Goal: Task Accomplishment & Management: Complete application form

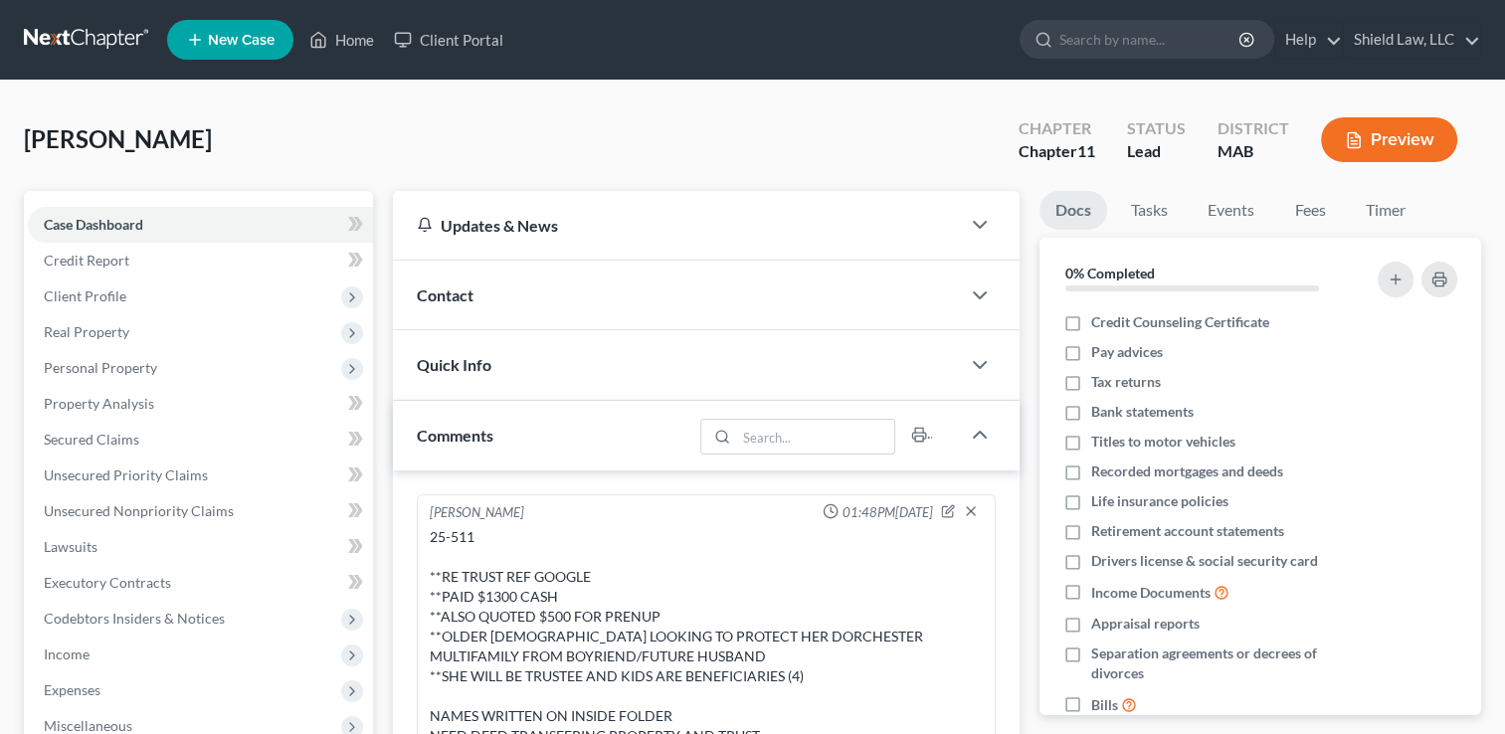
click at [250, 38] on span "New Case" at bounding box center [241, 40] width 67 height 15
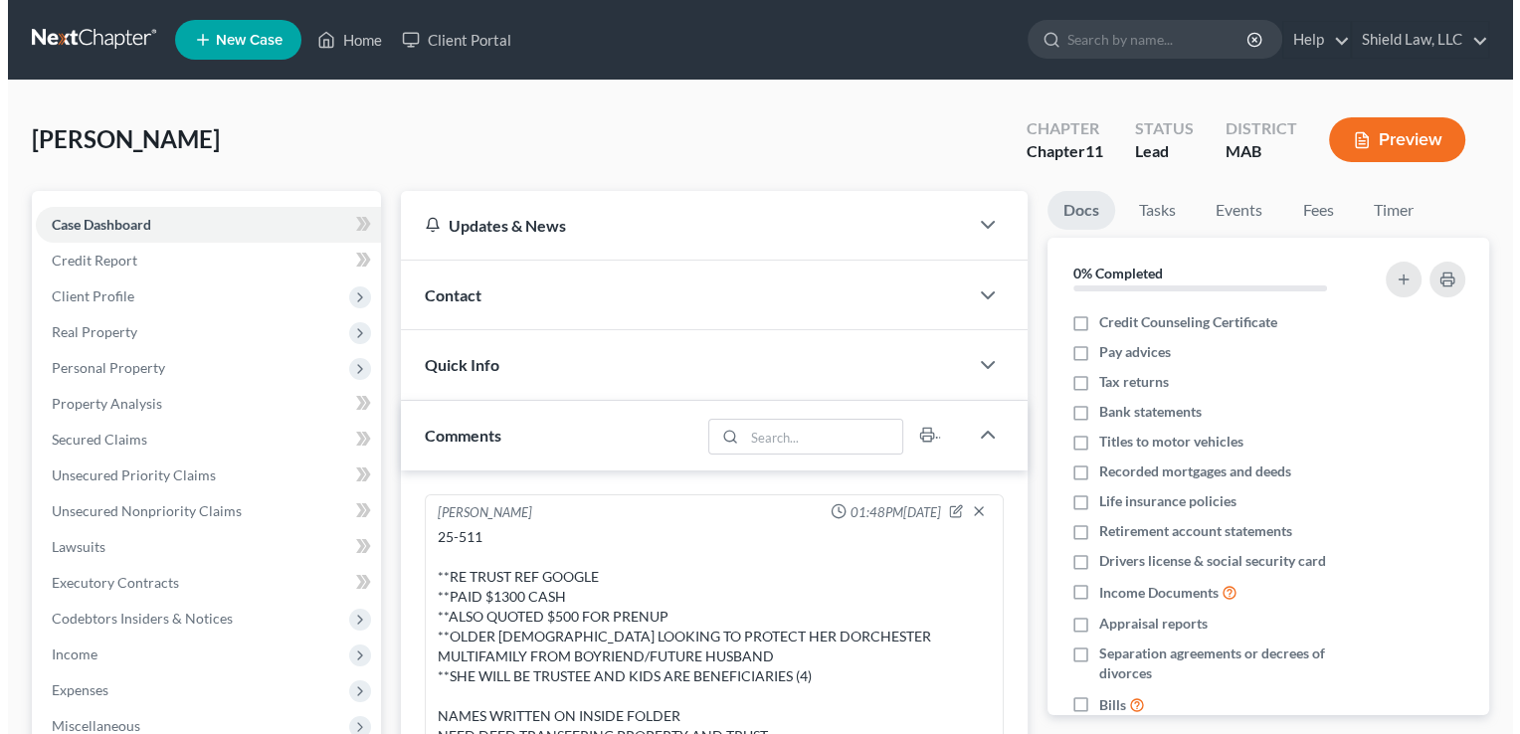
scroll to position [5, 0]
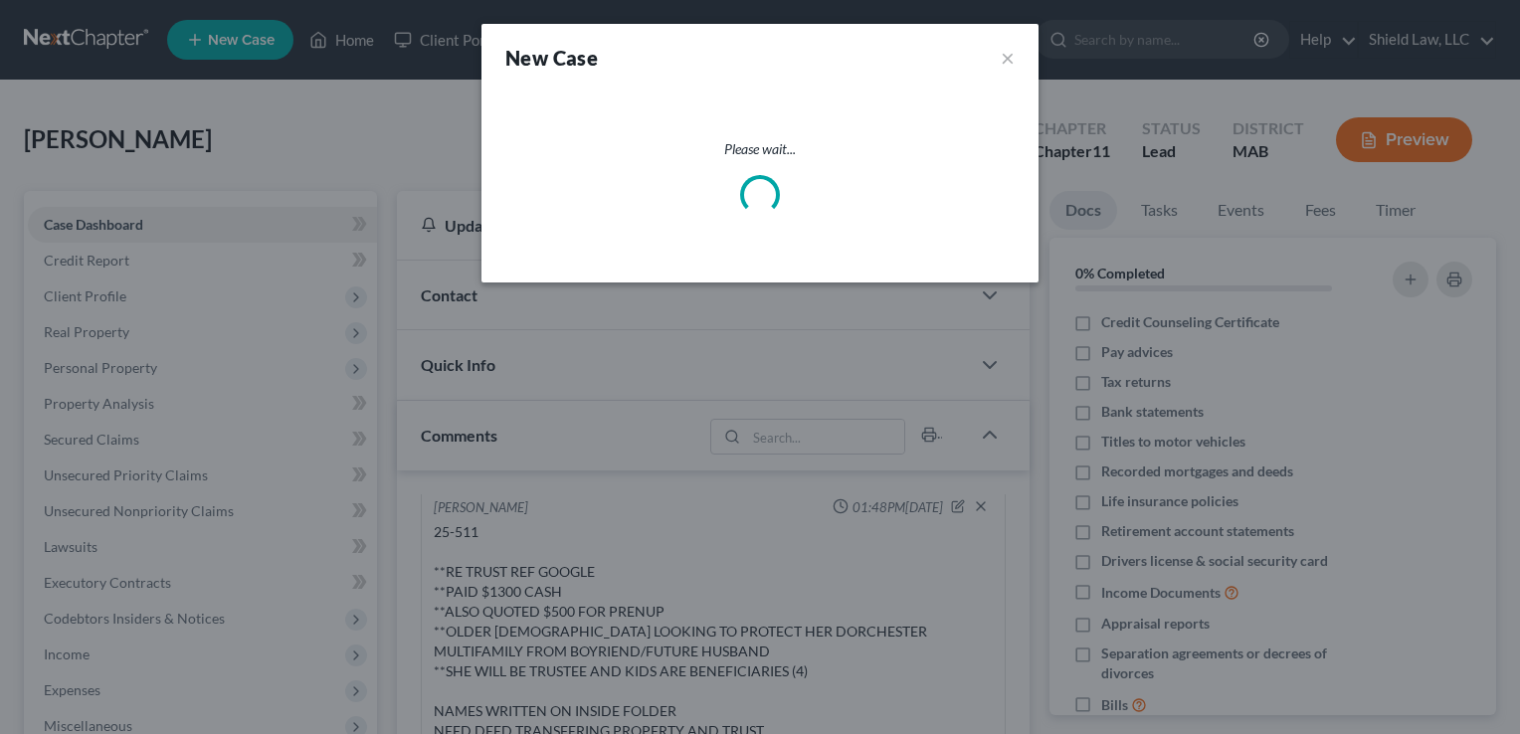
select select "39"
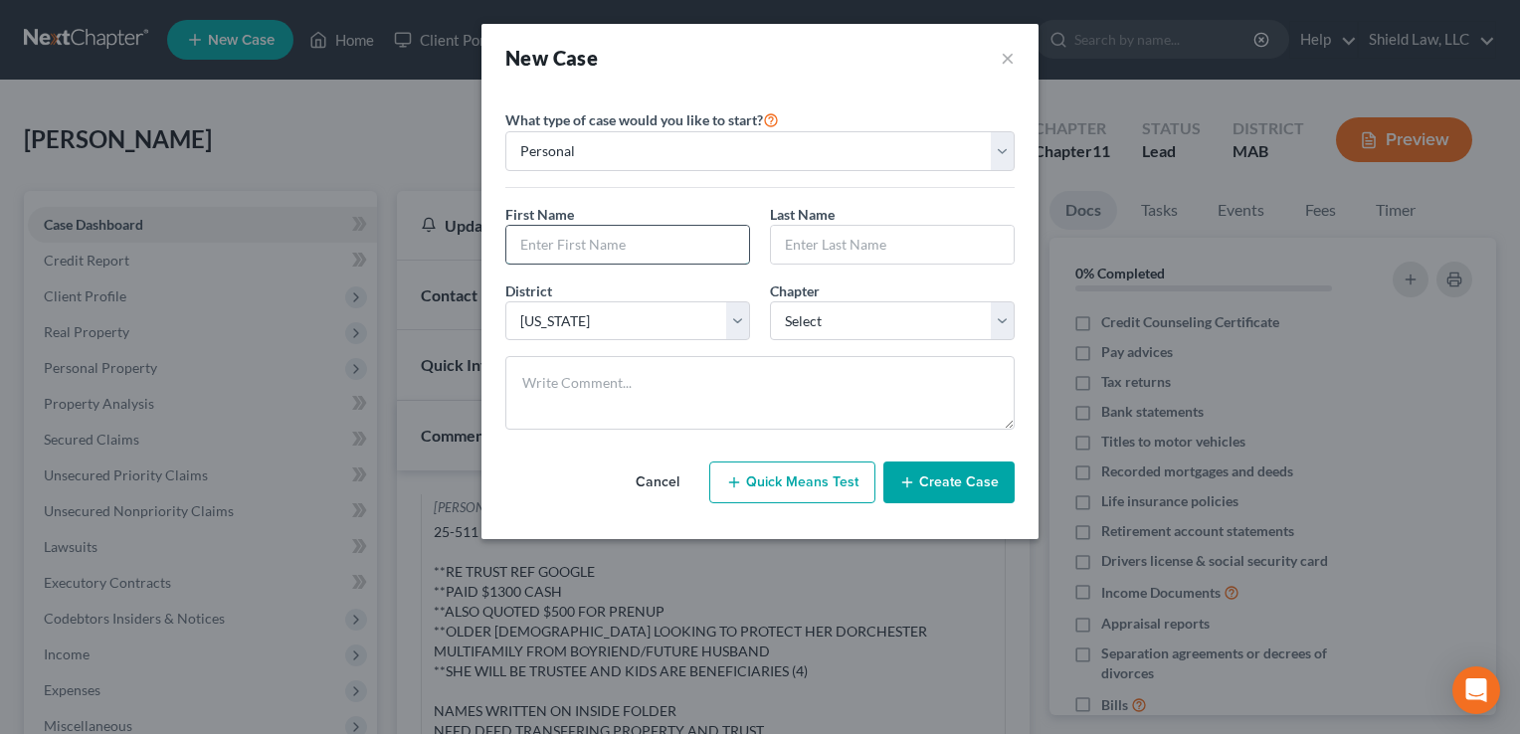
click at [640, 226] on input "text" at bounding box center [627, 245] width 243 height 38
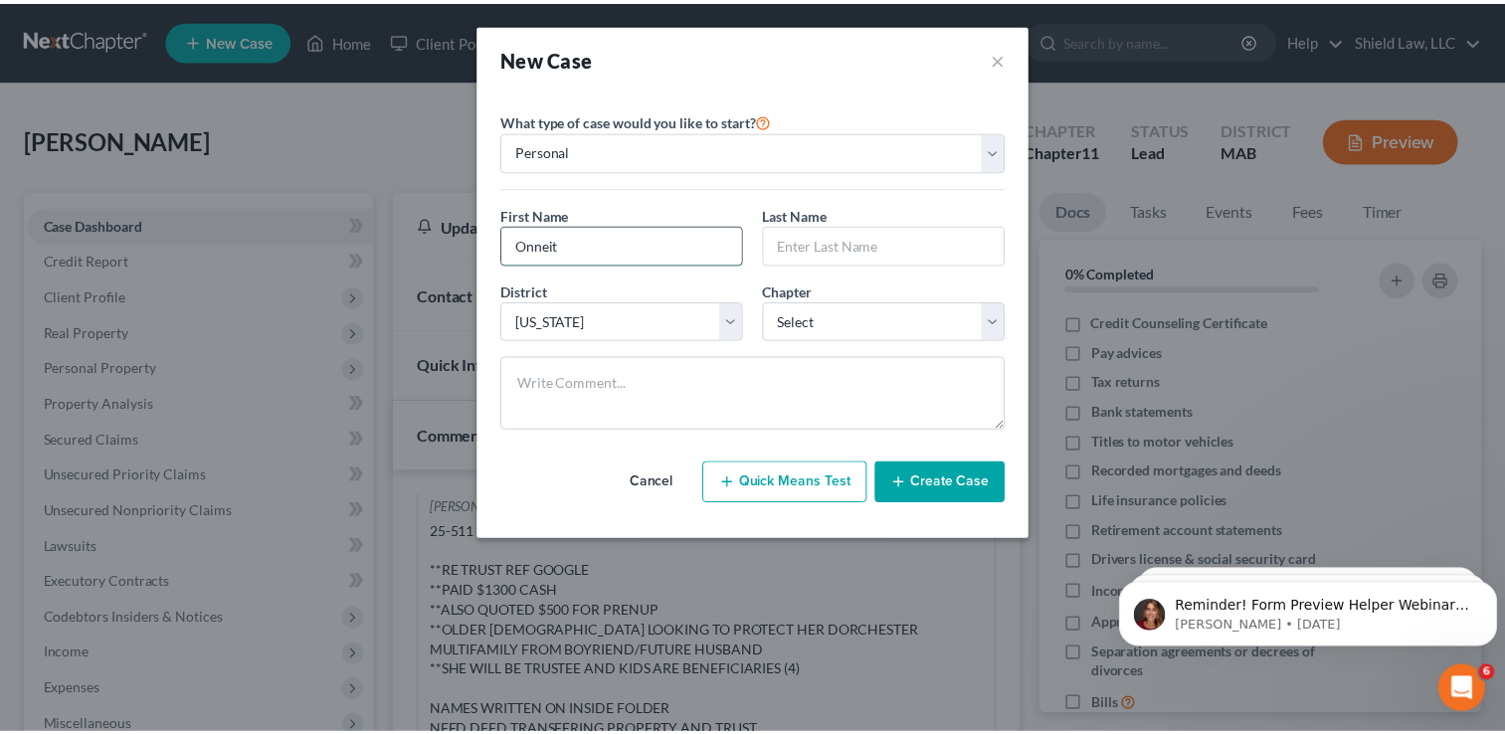
scroll to position [0, 0]
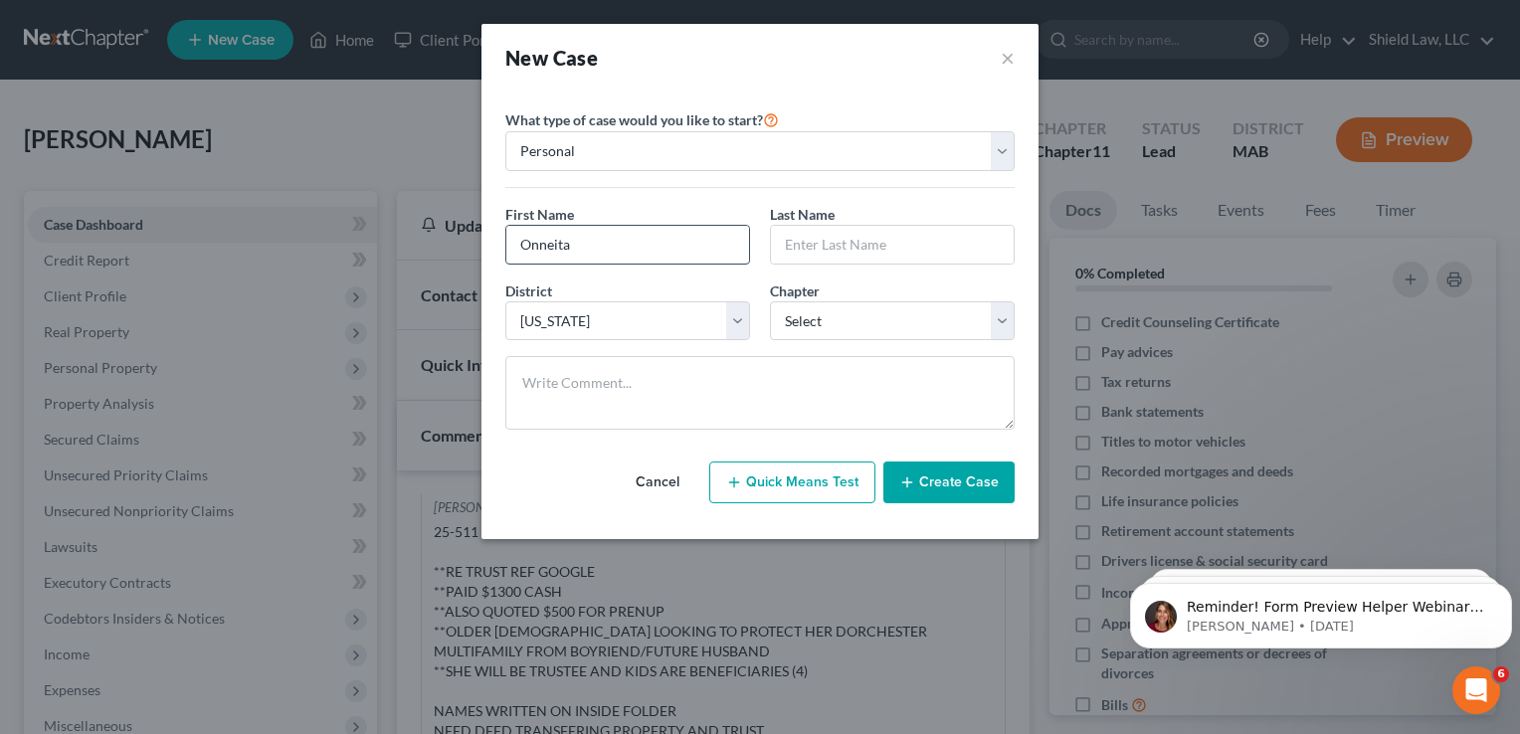
type input "Onneita"
type input "Wade"
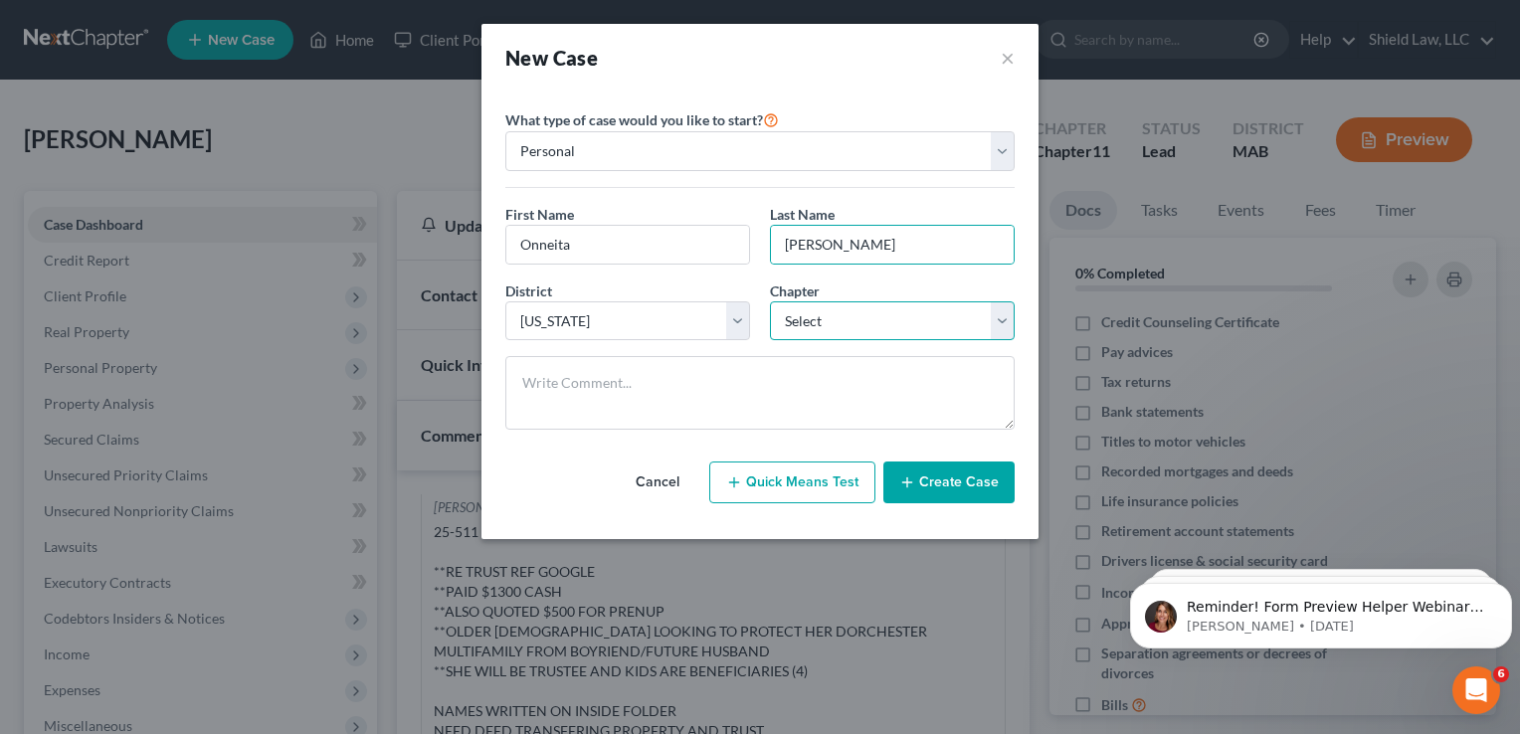
click at [794, 311] on select "Select 7 11 12 13" at bounding box center [892, 321] width 245 height 40
select select "3"
click at [770, 301] on select "Select 7 11 12 13" at bounding box center [892, 321] width 245 height 40
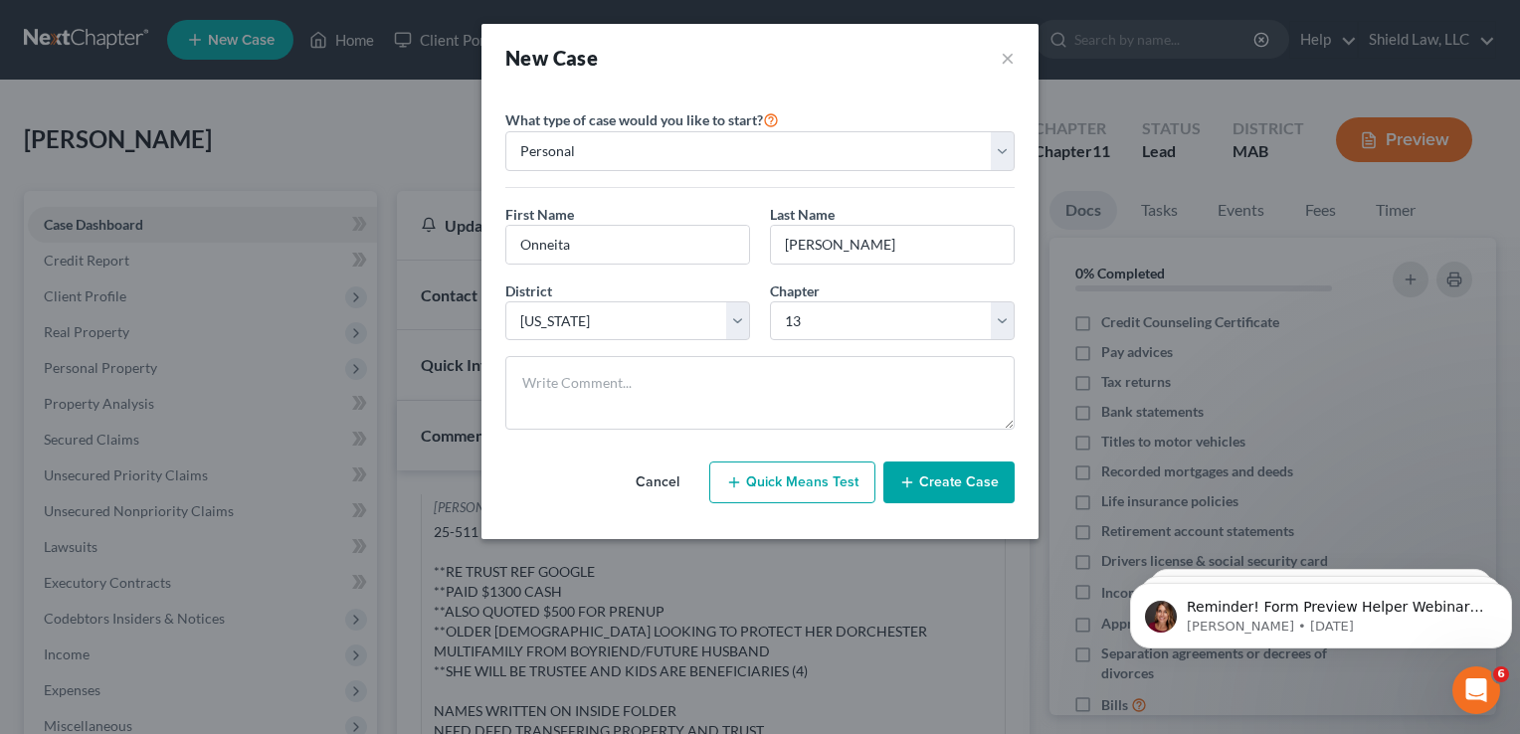
click at [938, 482] on button "Create Case" at bounding box center [948, 483] width 131 height 42
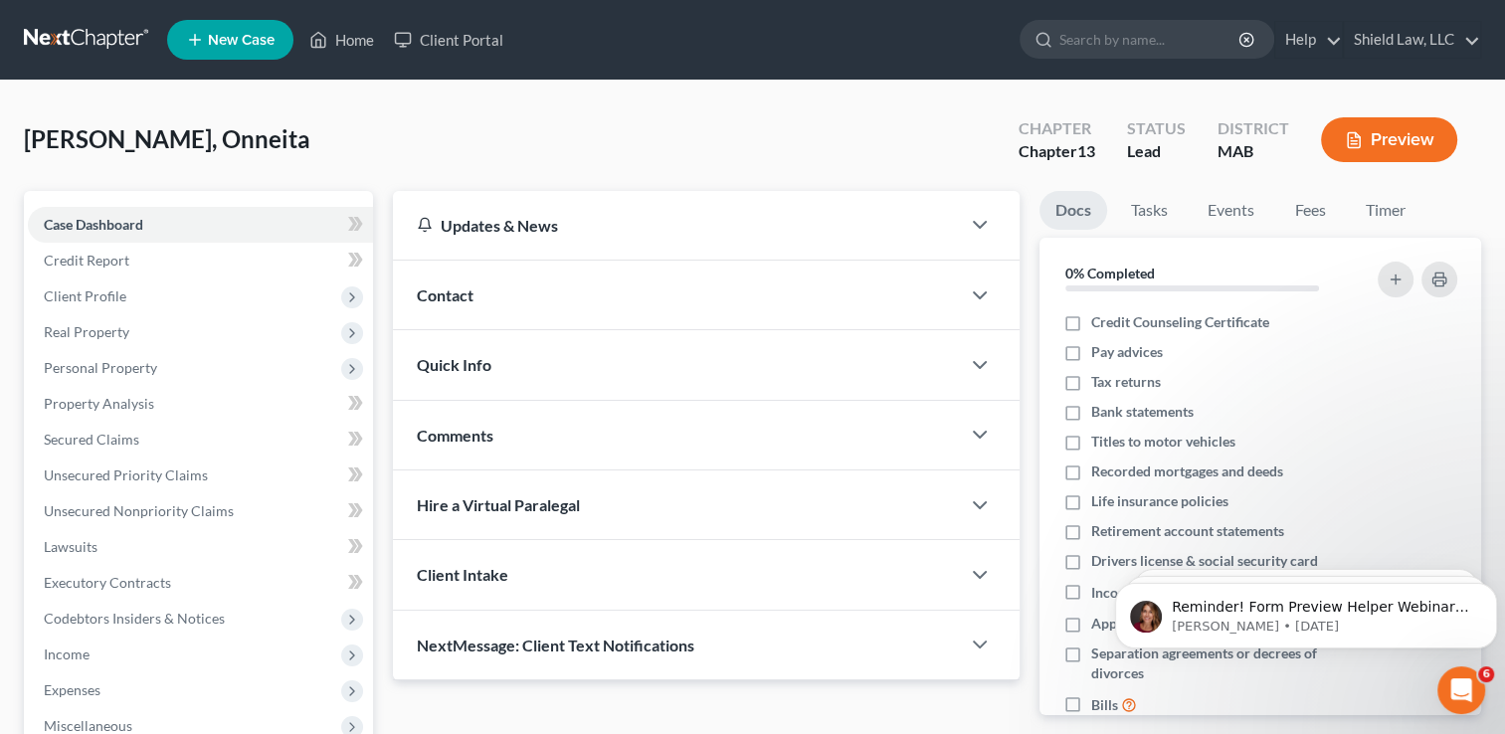
click at [559, 296] on div "Contact" at bounding box center [676, 295] width 567 height 69
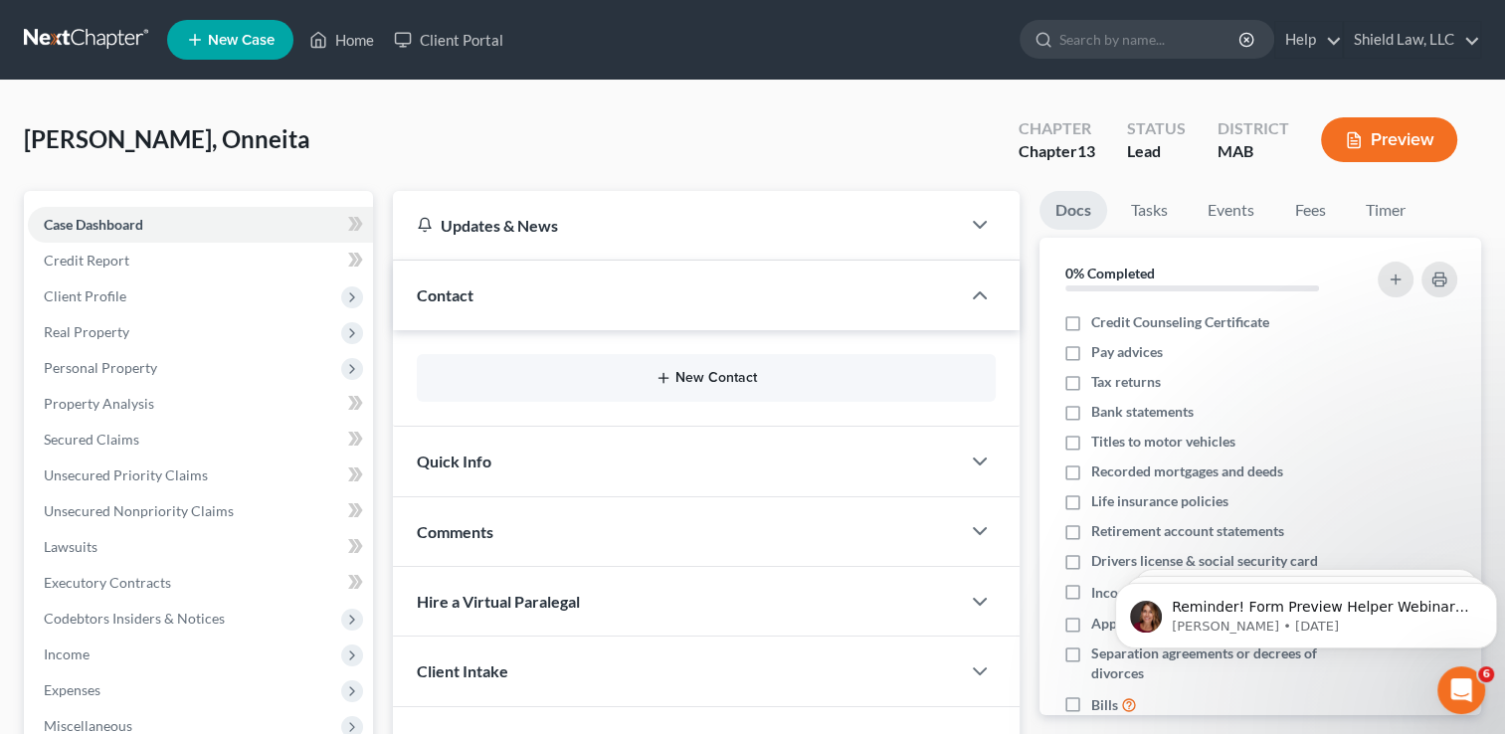
click at [688, 377] on button "New Contact" at bounding box center [706, 378] width 547 height 16
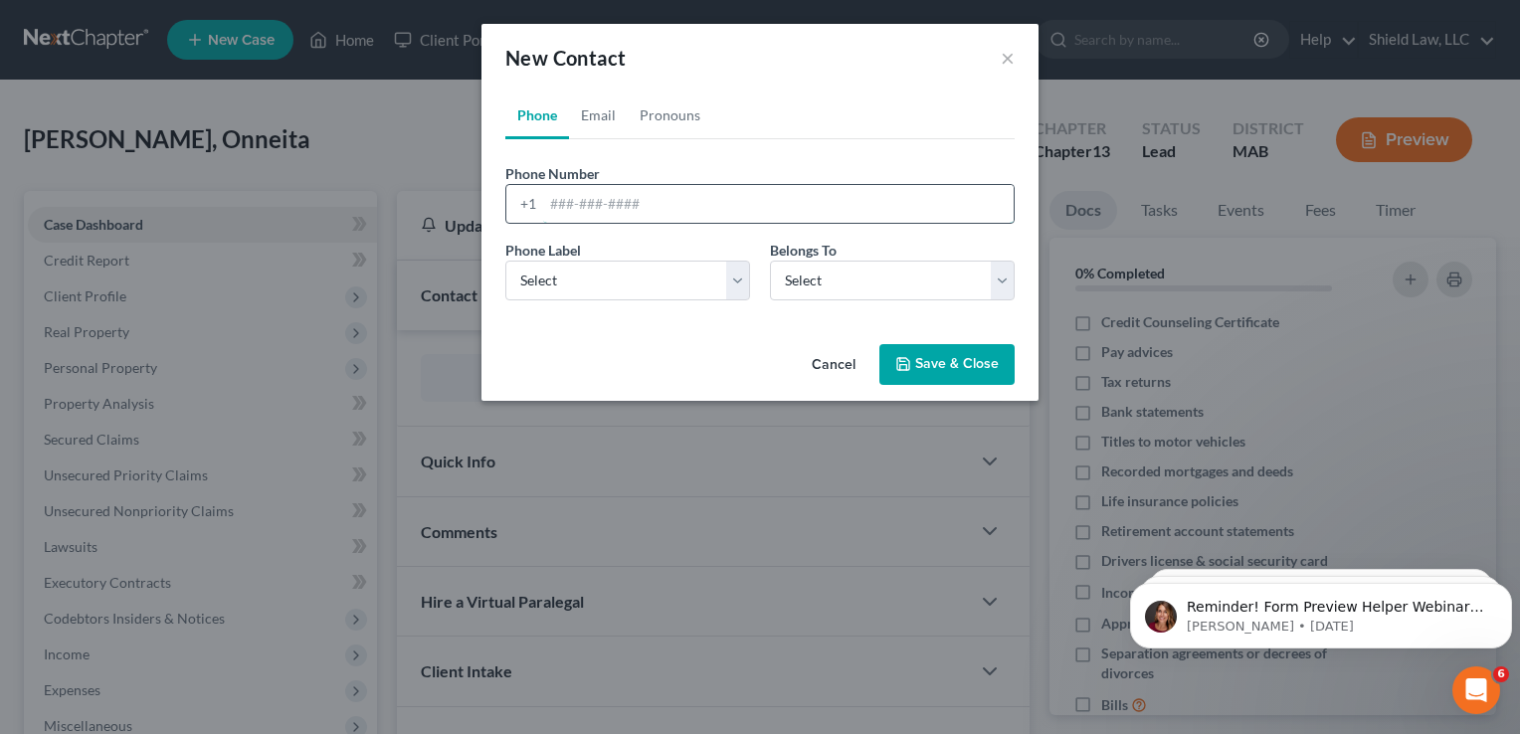
click at [615, 208] on input "tel" at bounding box center [778, 204] width 470 height 38
type input "508-818-1597"
click at [835, 277] on select "Select Client Other" at bounding box center [892, 281] width 245 height 40
select select "0"
click at [770, 261] on select "Select Client Other" at bounding box center [892, 281] width 245 height 40
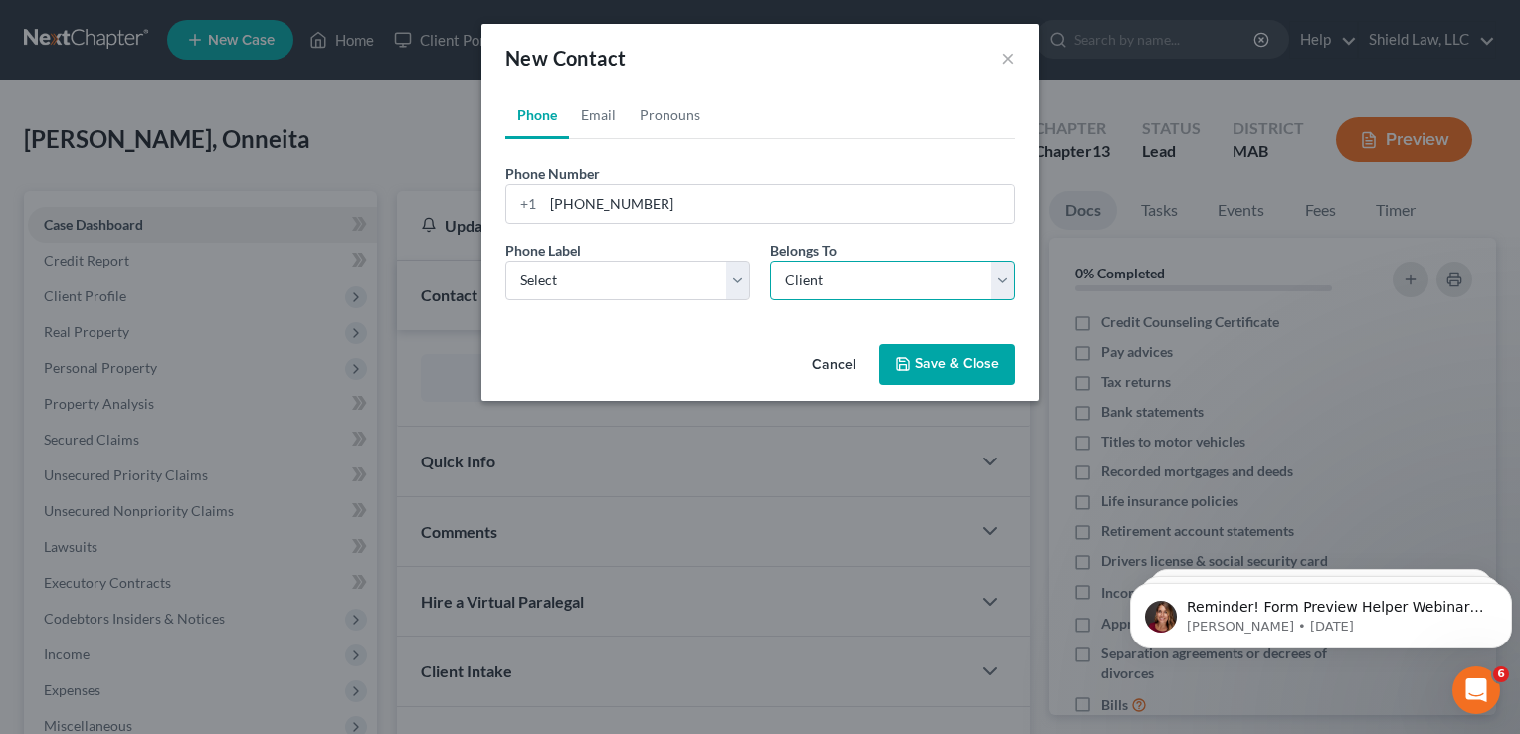
select select "0"
click at [604, 121] on link "Email" at bounding box center [598, 116] width 59 height 48
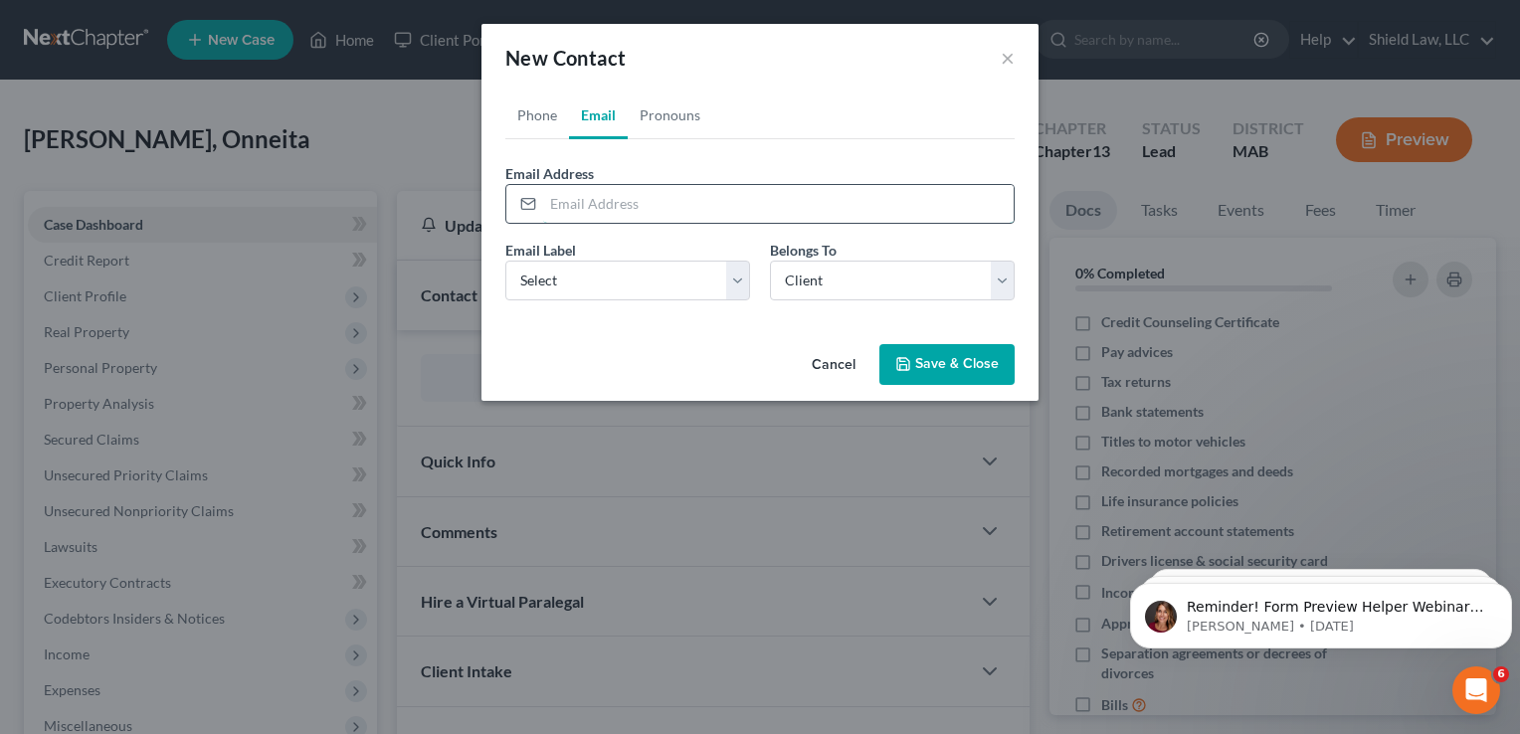
click at [614, 217] on input "email" at bounding box center [778, 204] width 470 height 38
type input "onneitaewade22@gmail.com"
drag, startPoint x: 683, startPoint y: 290, endPoint x: 680, endPoint y: 300, distance: 10.4
click at [683, 290] on select "Select Home Work Other" at bounding box center [627, 281] width 245 height 40
select select "0"
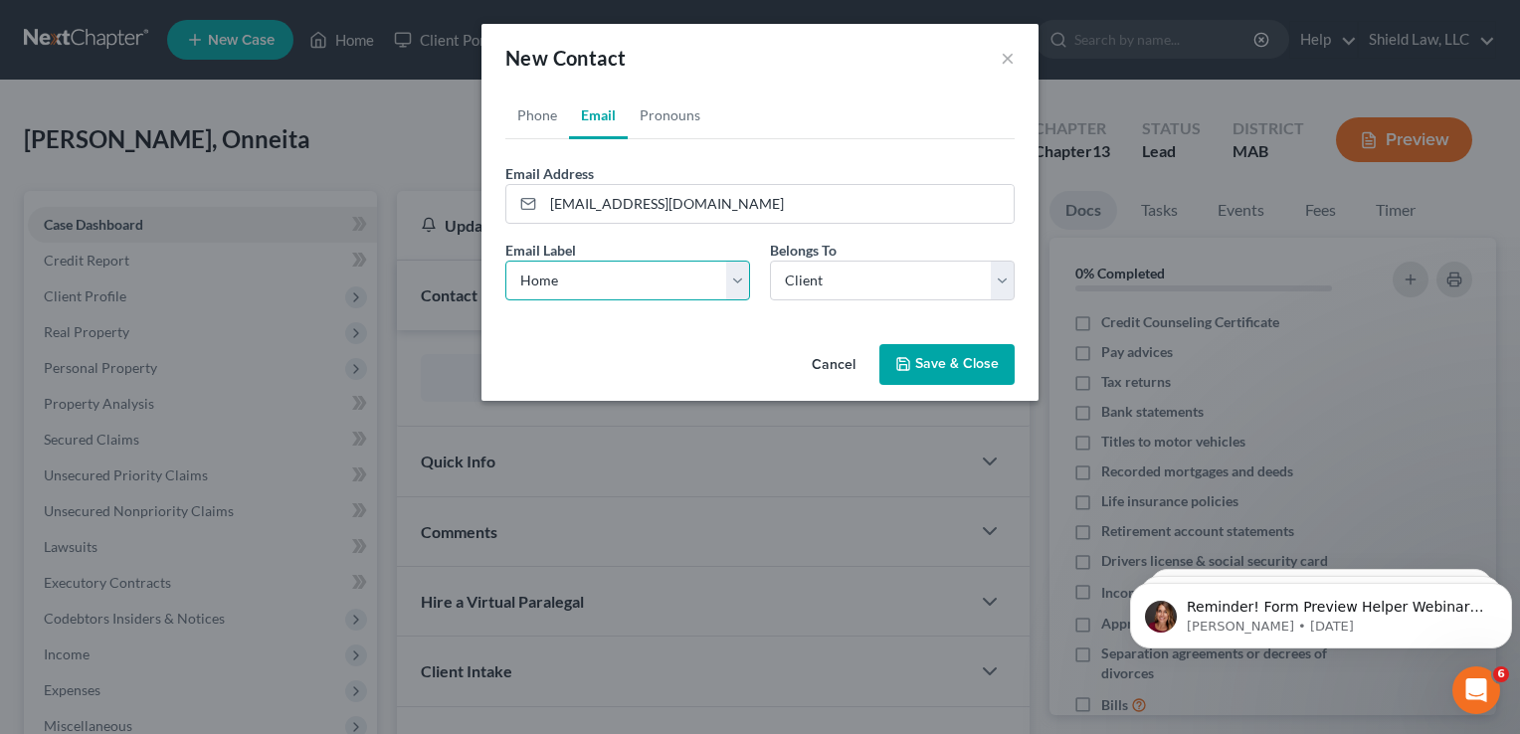
click at [505, 261] on select "Select Home Work Other" at bounding box center [627, 281] width 245 height 40
click at [923, 359] on button "Save & Close" at bounding box center [946, 365] width 135 height 42
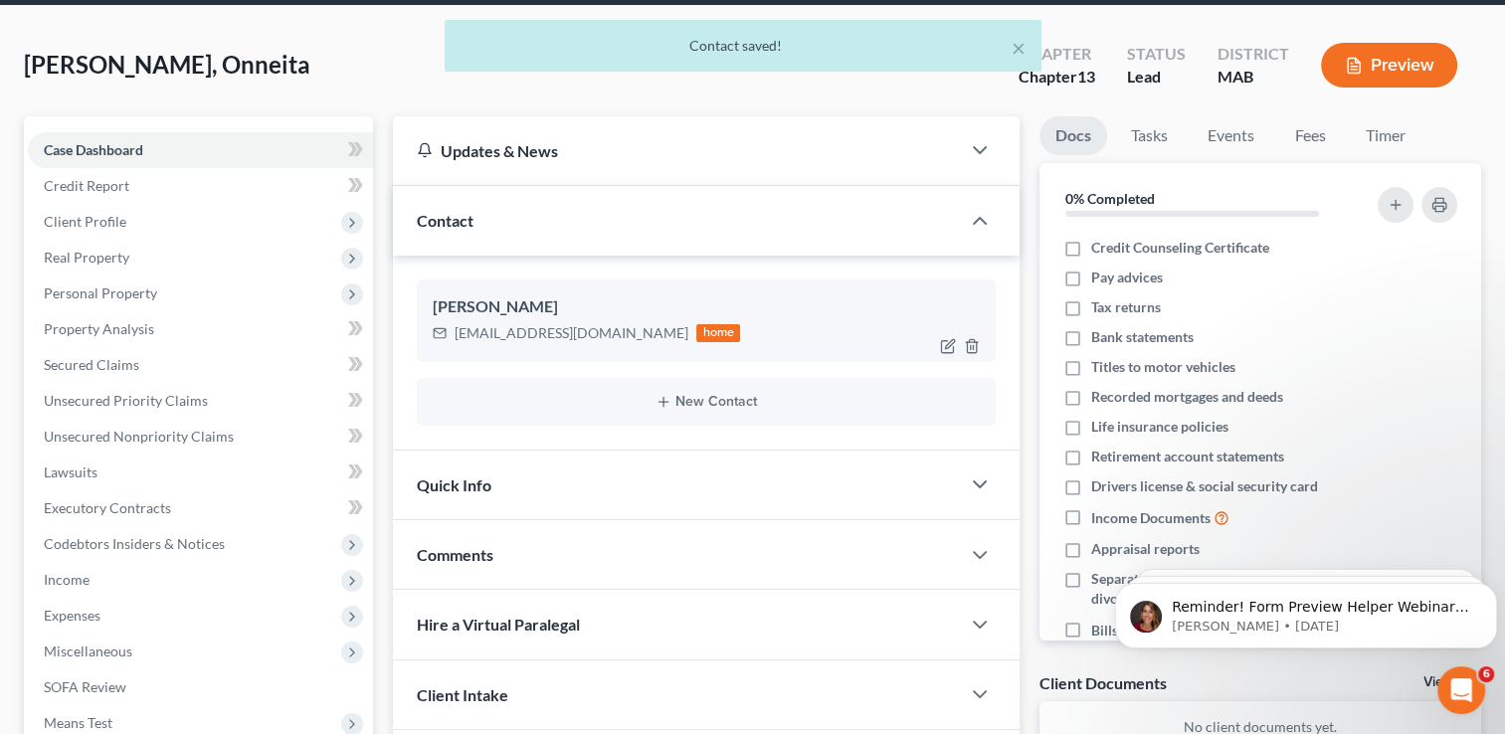
scroll to position [199, 0]
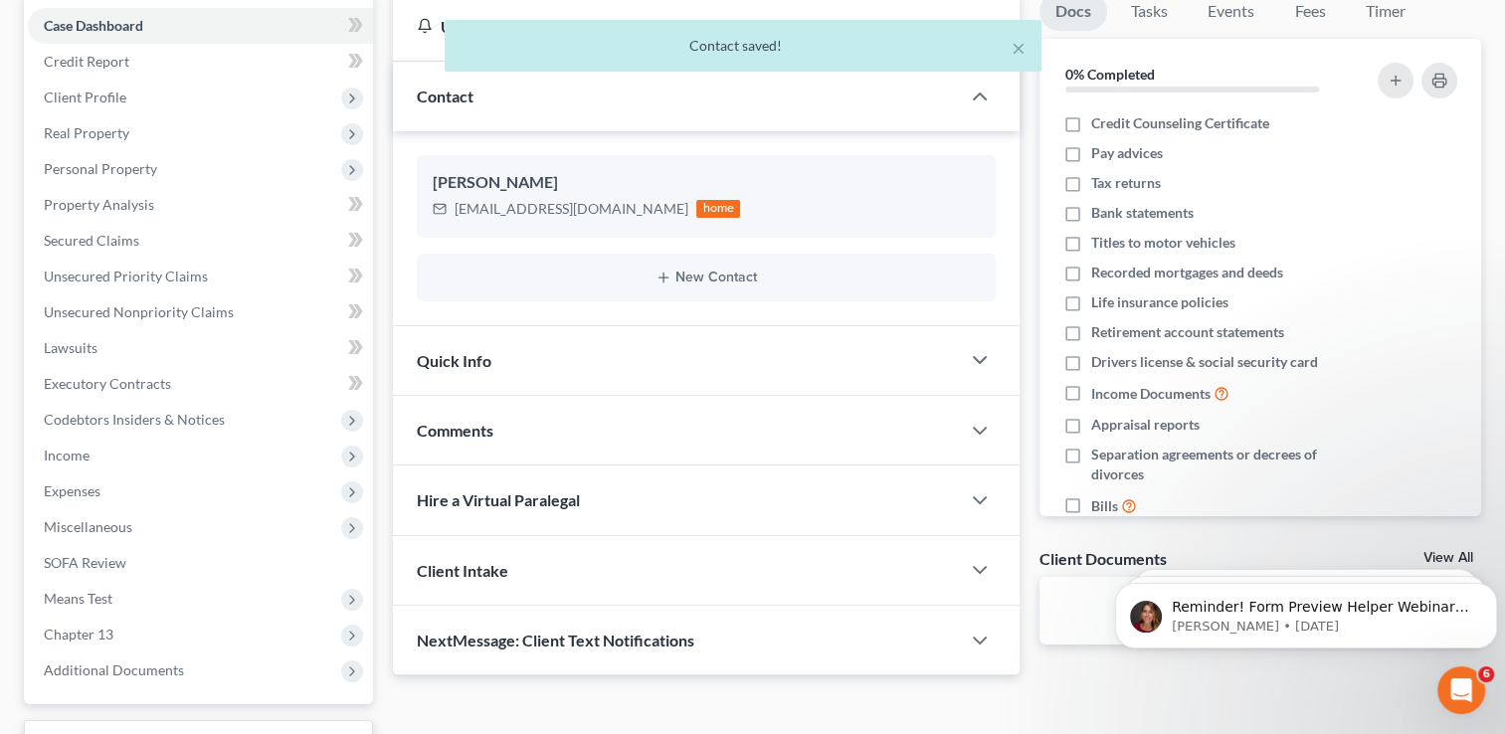
click at [465, 430] on span "Comments" at bounding box center [455, 430] width 77 height 19
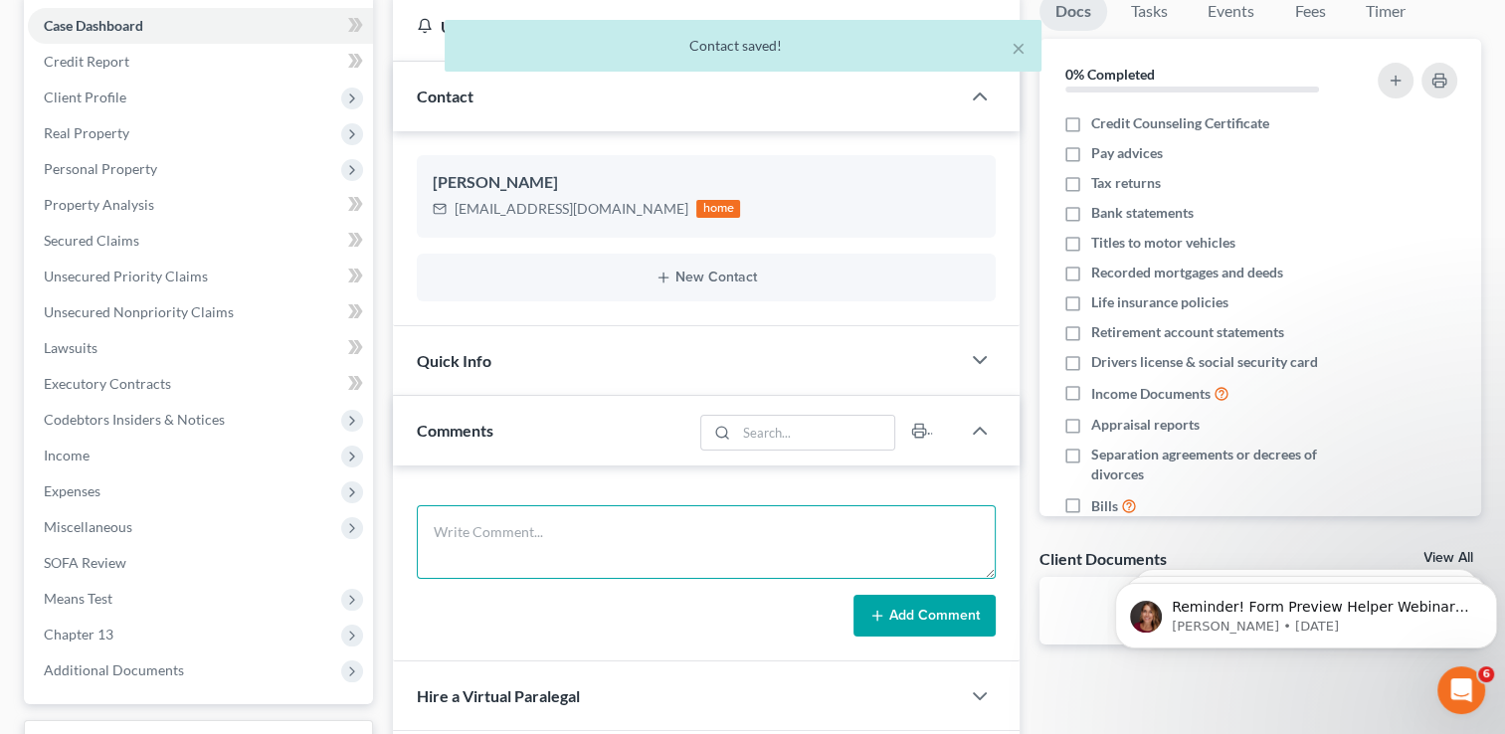
click at [497, 511] on textarea at bounding box center [706, 542] width 579 height 74
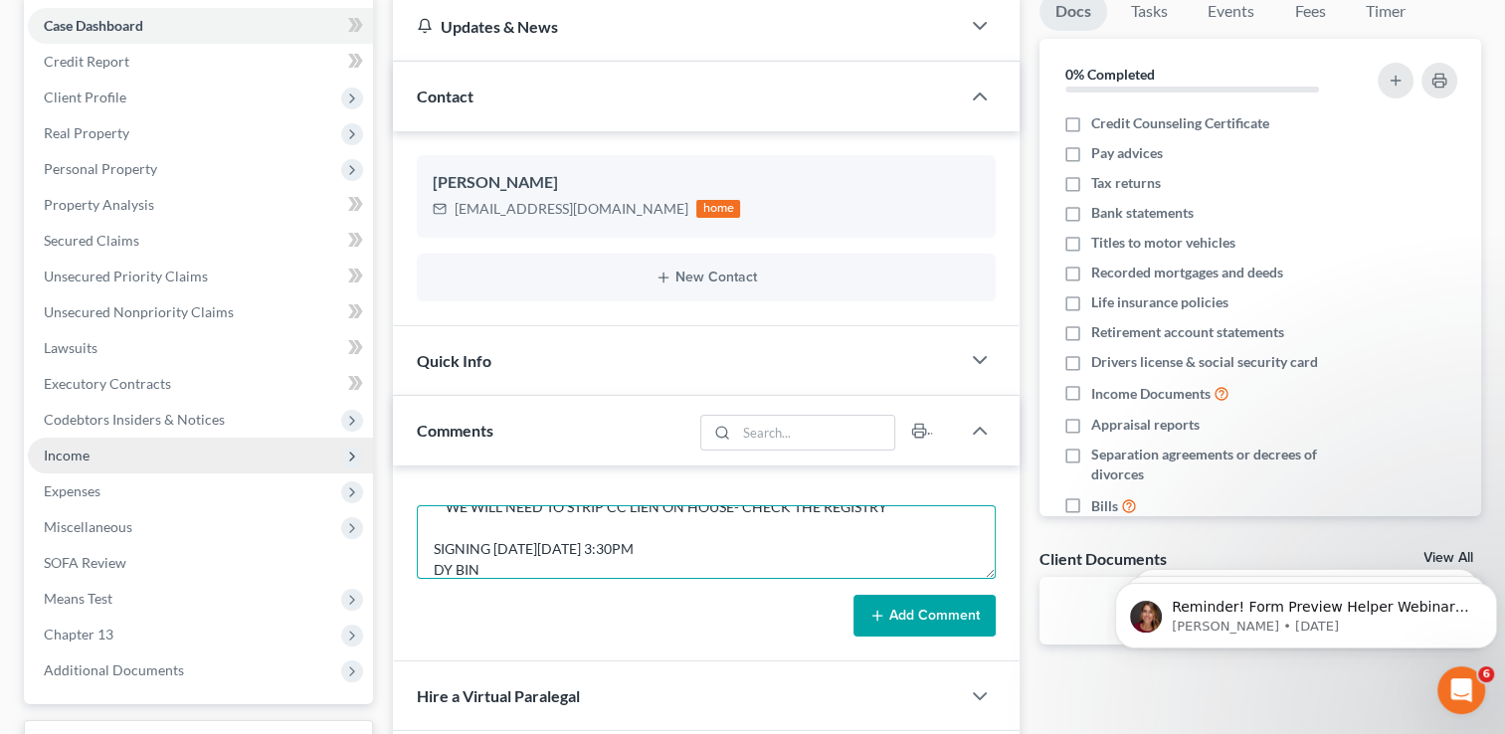
scroll to position [0, 0]
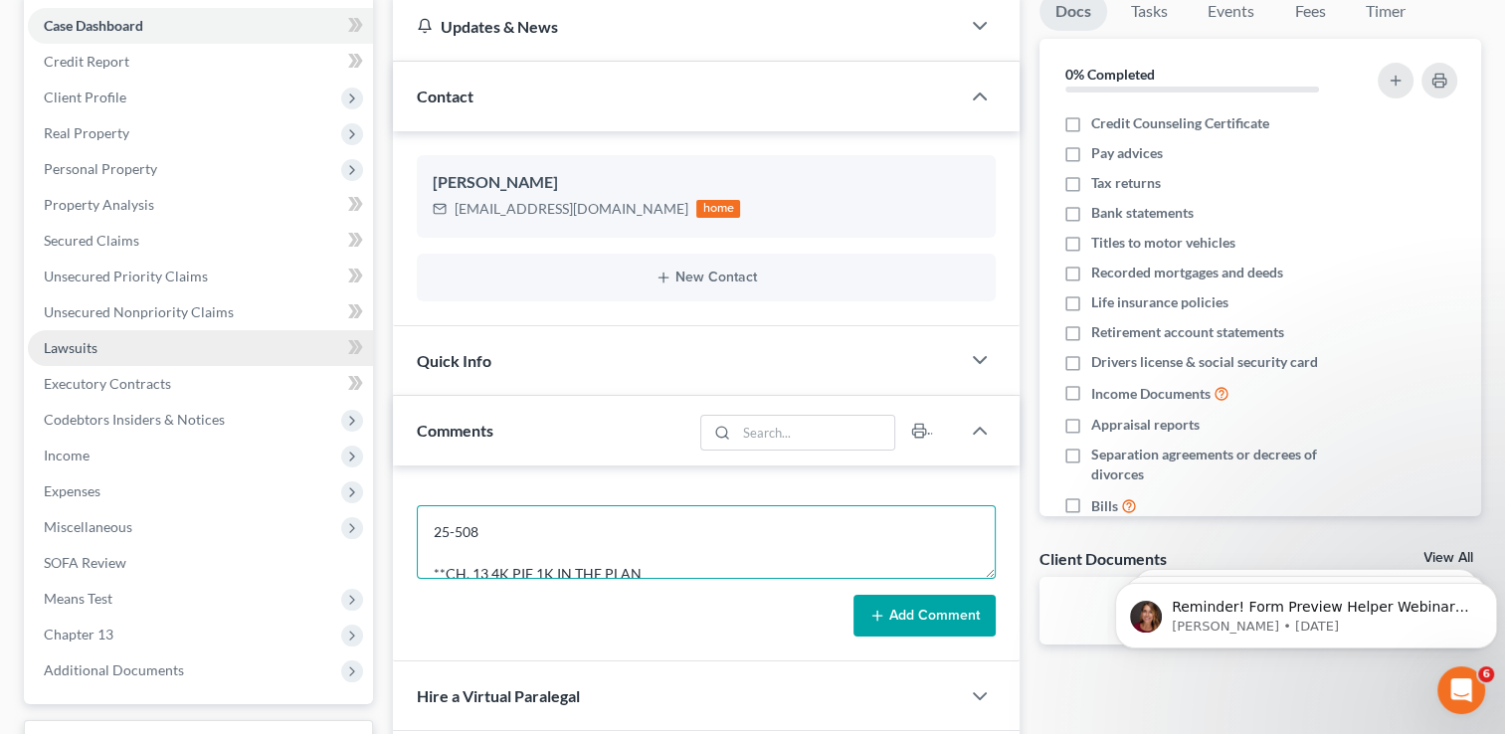
drag, startPoint x: 500, startPoint y: 563, endPoint x: 220, endPoint y: 343, distance: 356.4
click at [222, 345] on div "Petition Navigation Case Dashboard Payments Invoices Payments Payments Credit R…" at bounding box center [752, 431] width 1477 height 879
type textarea "25-508 **CH. 13 4K PIF 1K IN THE PLAN **REF NOLO **BACK 15K ON MORTGAGE- TOLD H…"
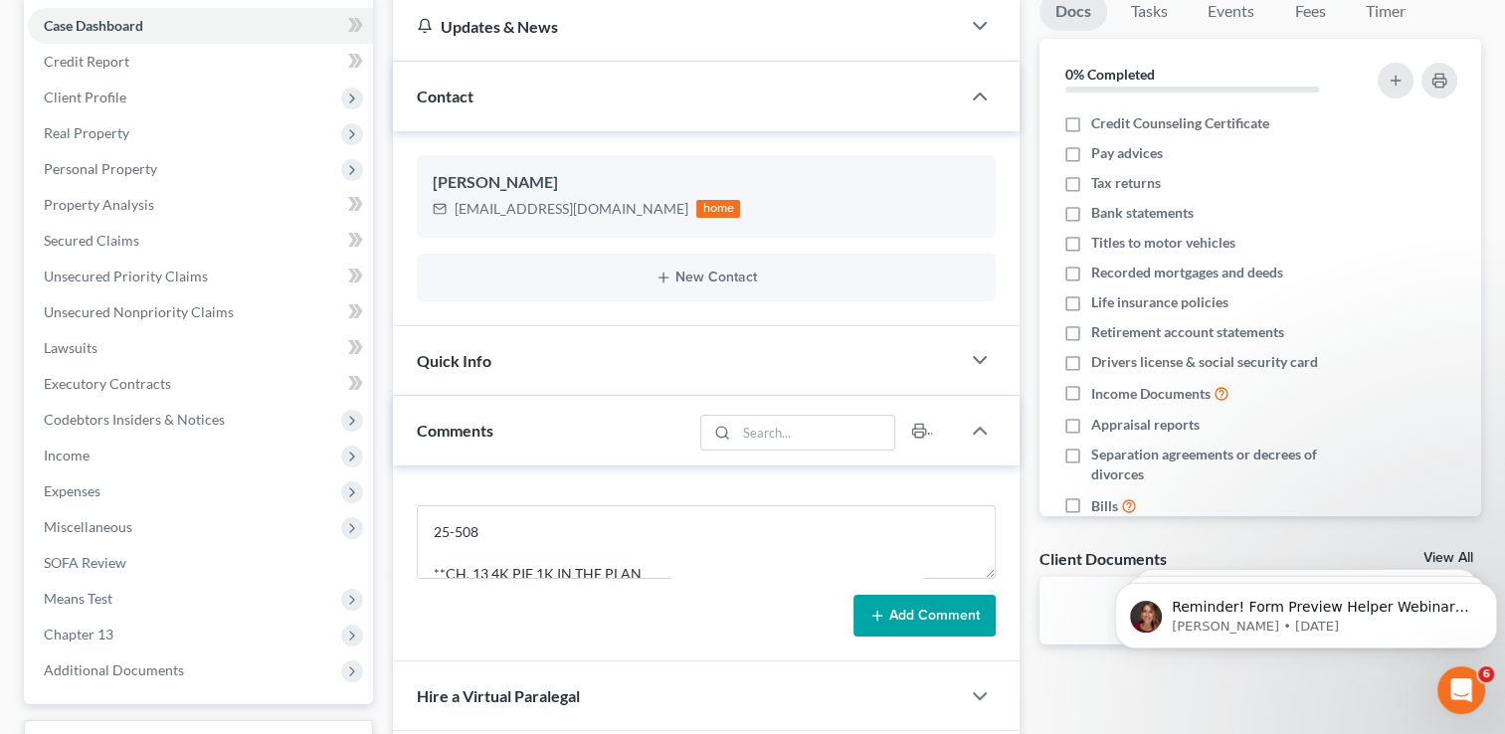
click at [944, 603] on button "Add Comment" at bounding box center [924, 616] width 142 height 42
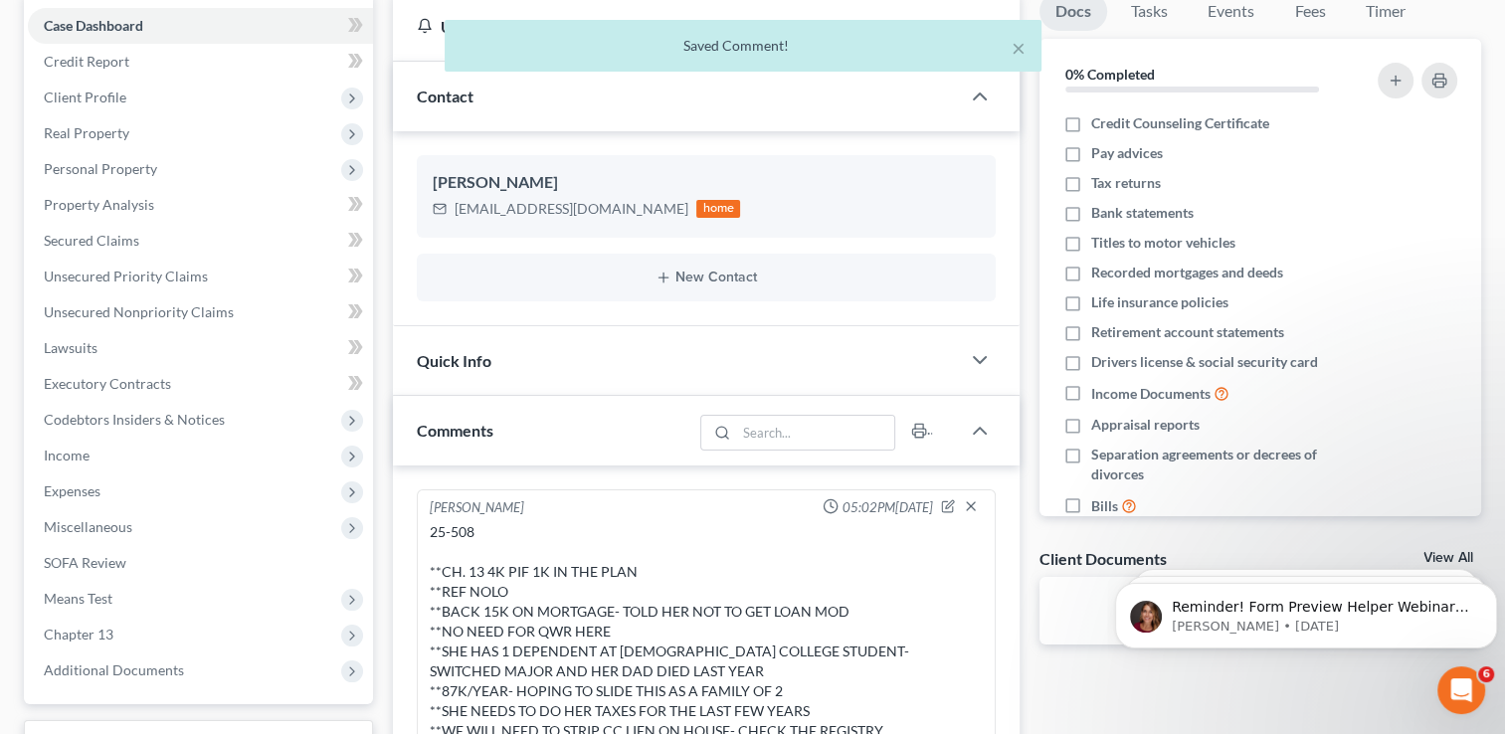
scroll to position [5, 0]
